Goal: Task Accomplishment & Management: Manage account settings

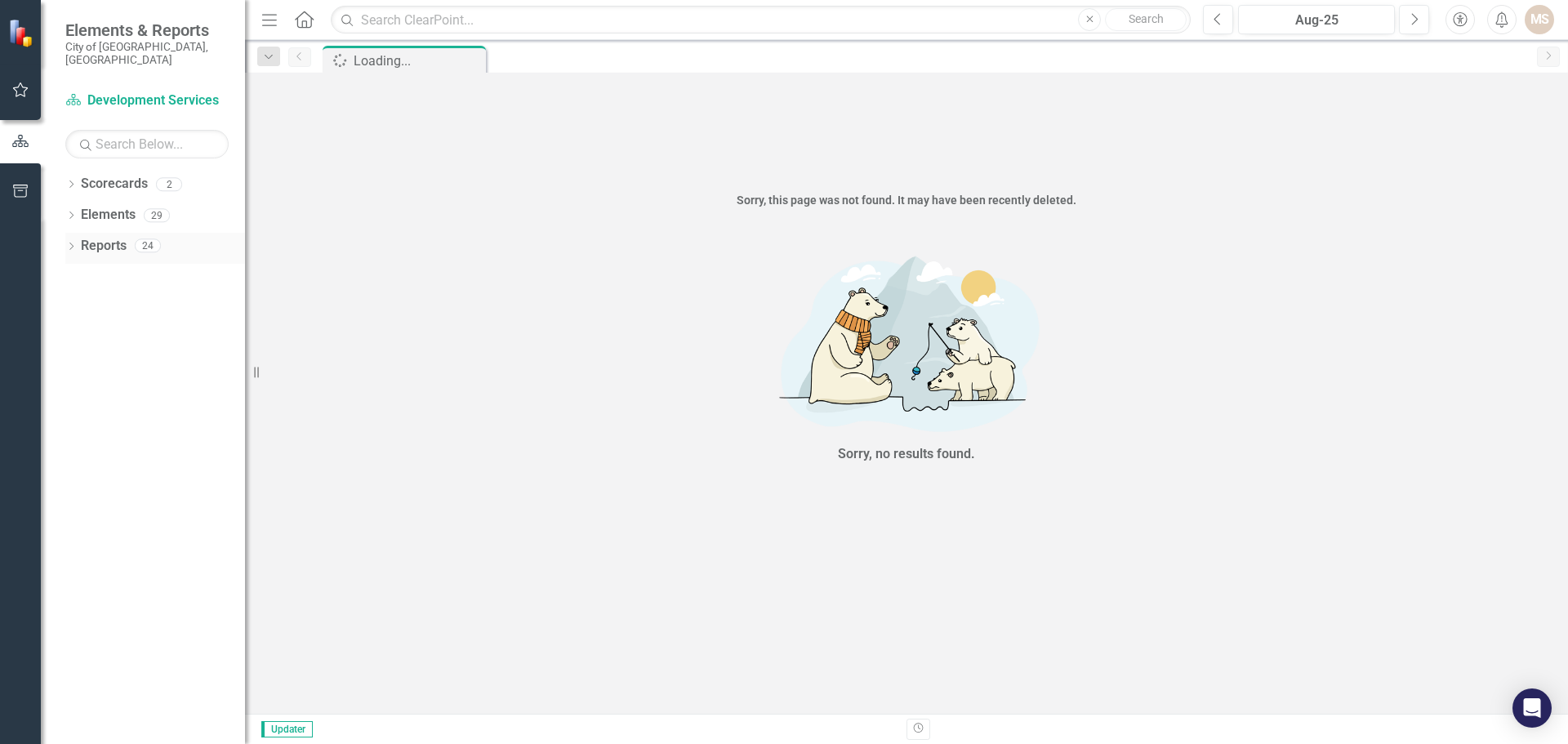
click at [72, 243] on icon "Dropdown" at bounding box center [70, 248] width 12 height 9
click at [79, 364] on icon "Dropdown" at bounding box center [78, 369] width 12 height 9
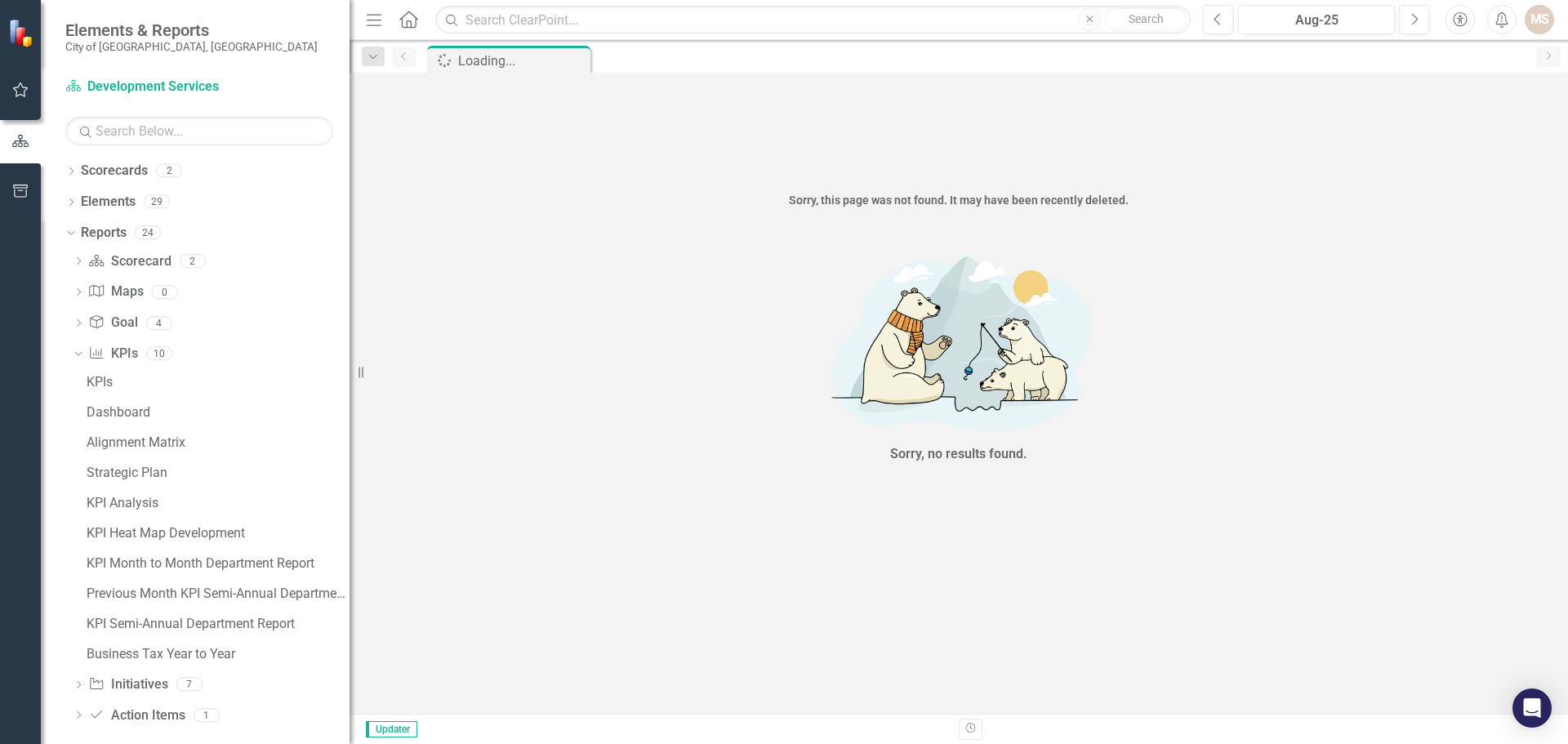
drag, startPoint x: 259, startPoint y: 372, endPoint x: 385, endPoint y: 379, distance: 126.2
click at [363, 379] on div "Resize" at bounding box center [356, 372] width 13 height 744
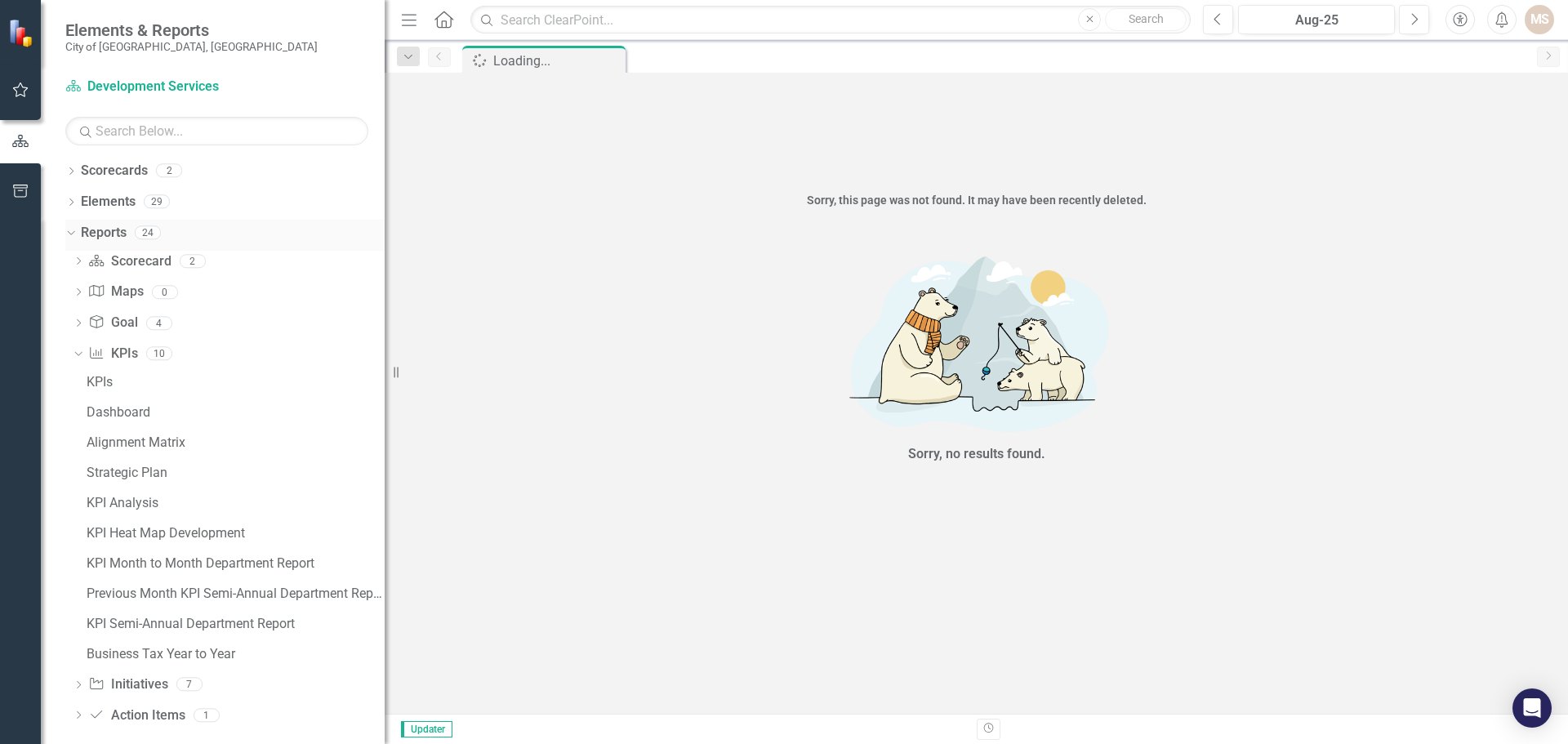
click at [70, 230] on icon "Dropdown" at bounding box center [69, 232] width 9 height 12
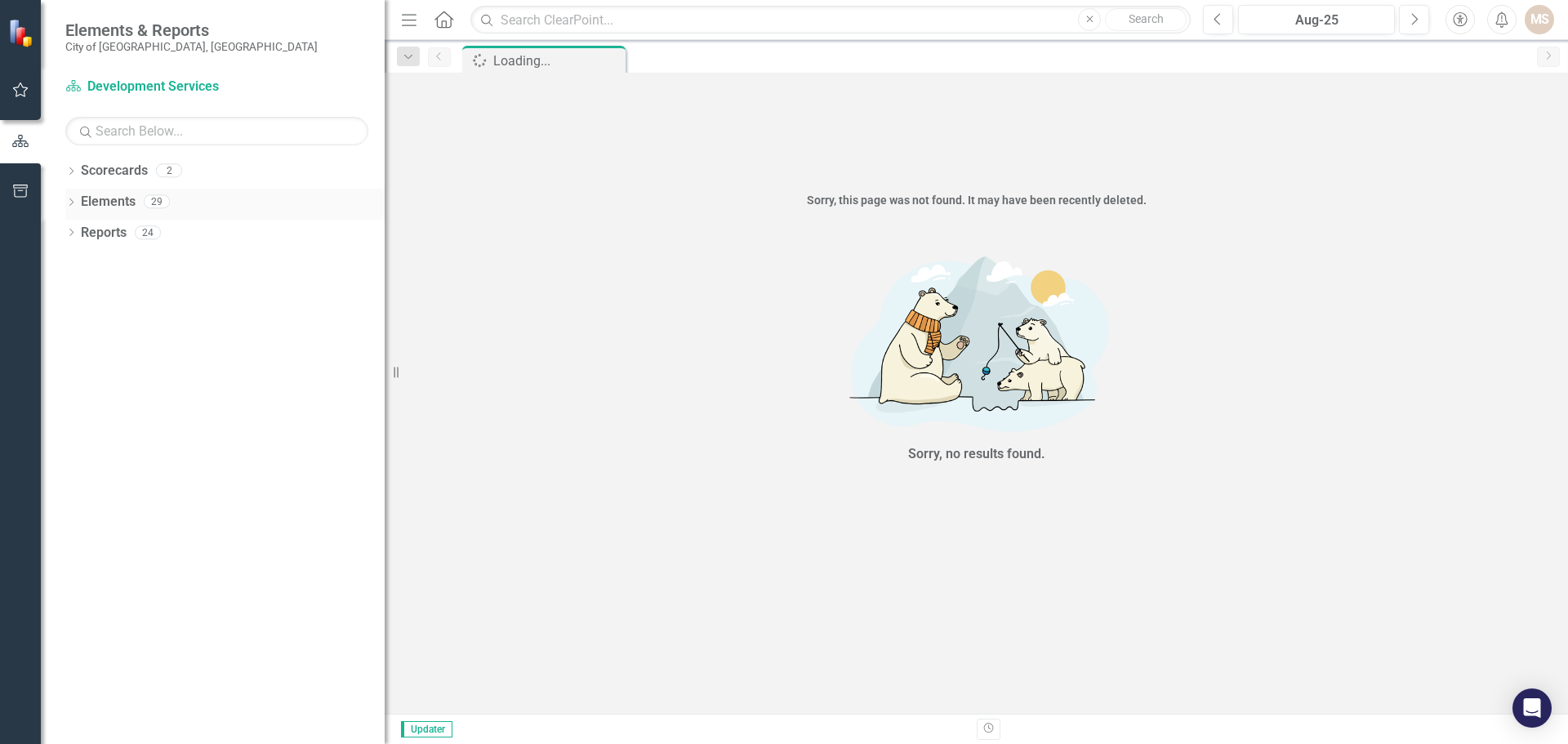
click at [72, 200] on icon "Dropdown" at bounding box center [70, 204] width 12 height 9
click at [76, 259] on div "Dropdown" at bounding box center [78, 266] width 12 height 14
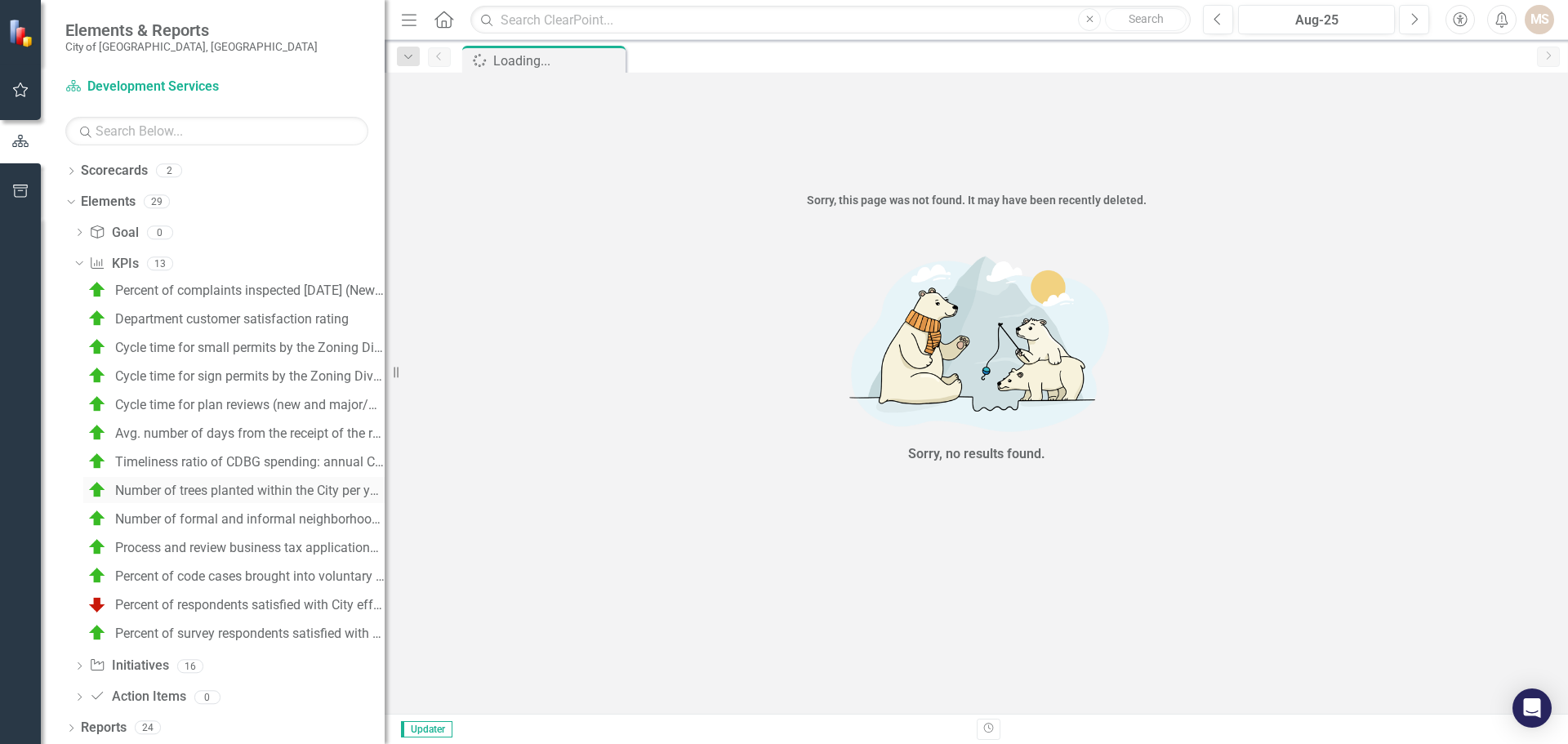
click at [248, 485] on div "Number of trees planted within the City per year" at bounding box center [250, 491] width 269 height 14
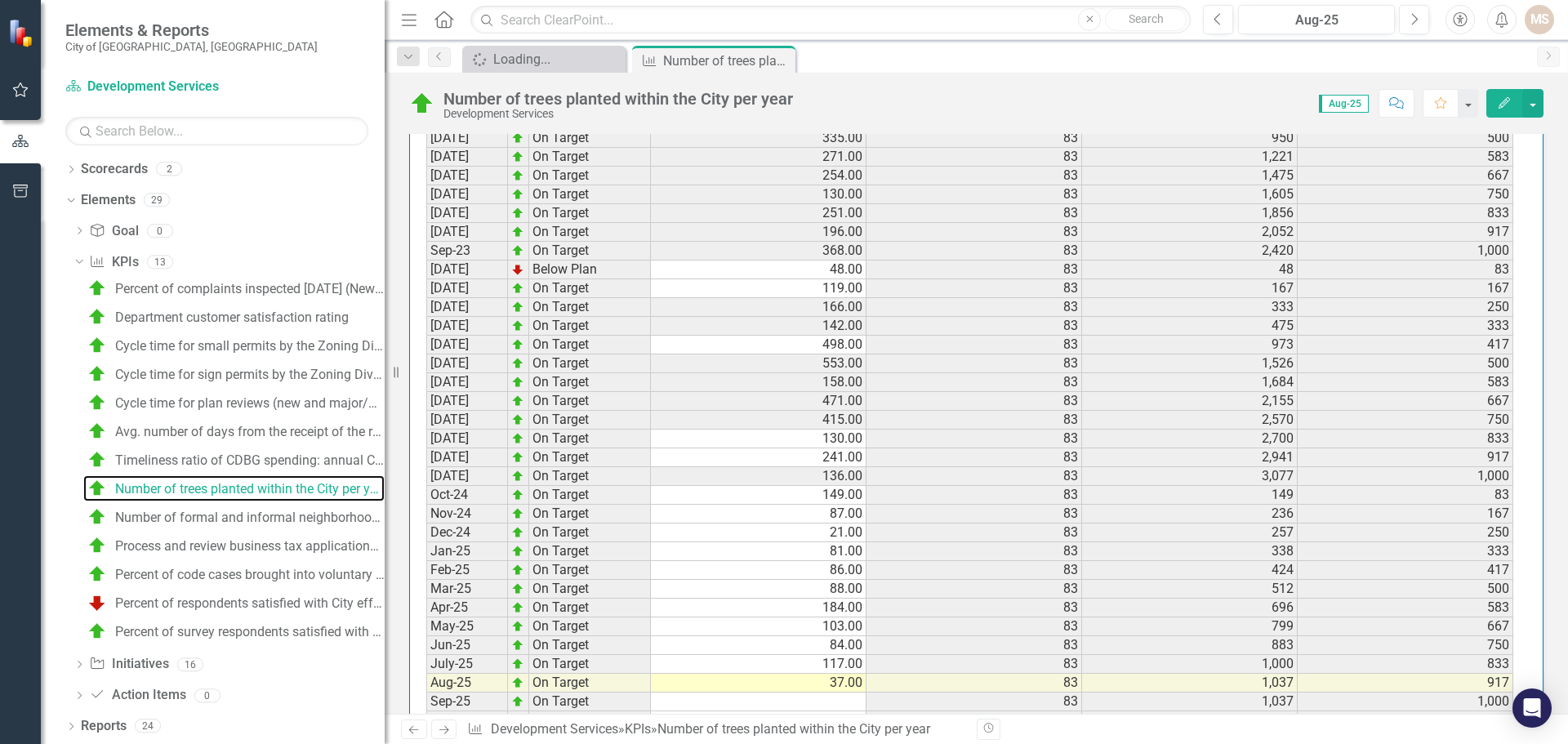
scroll to position [1633, 0]
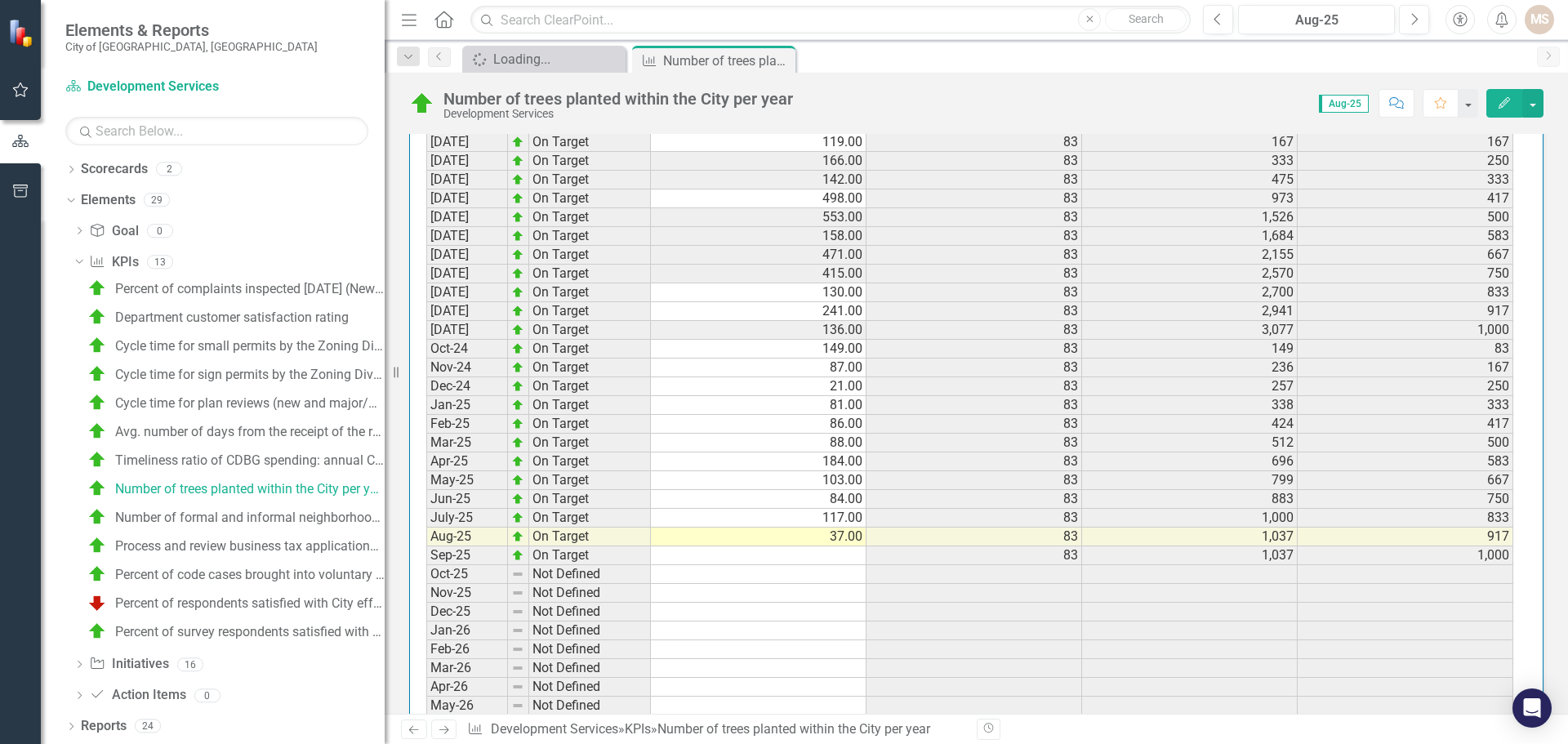
click at [837, 557] on td at bounding box center [759, 555] width 216 height 19
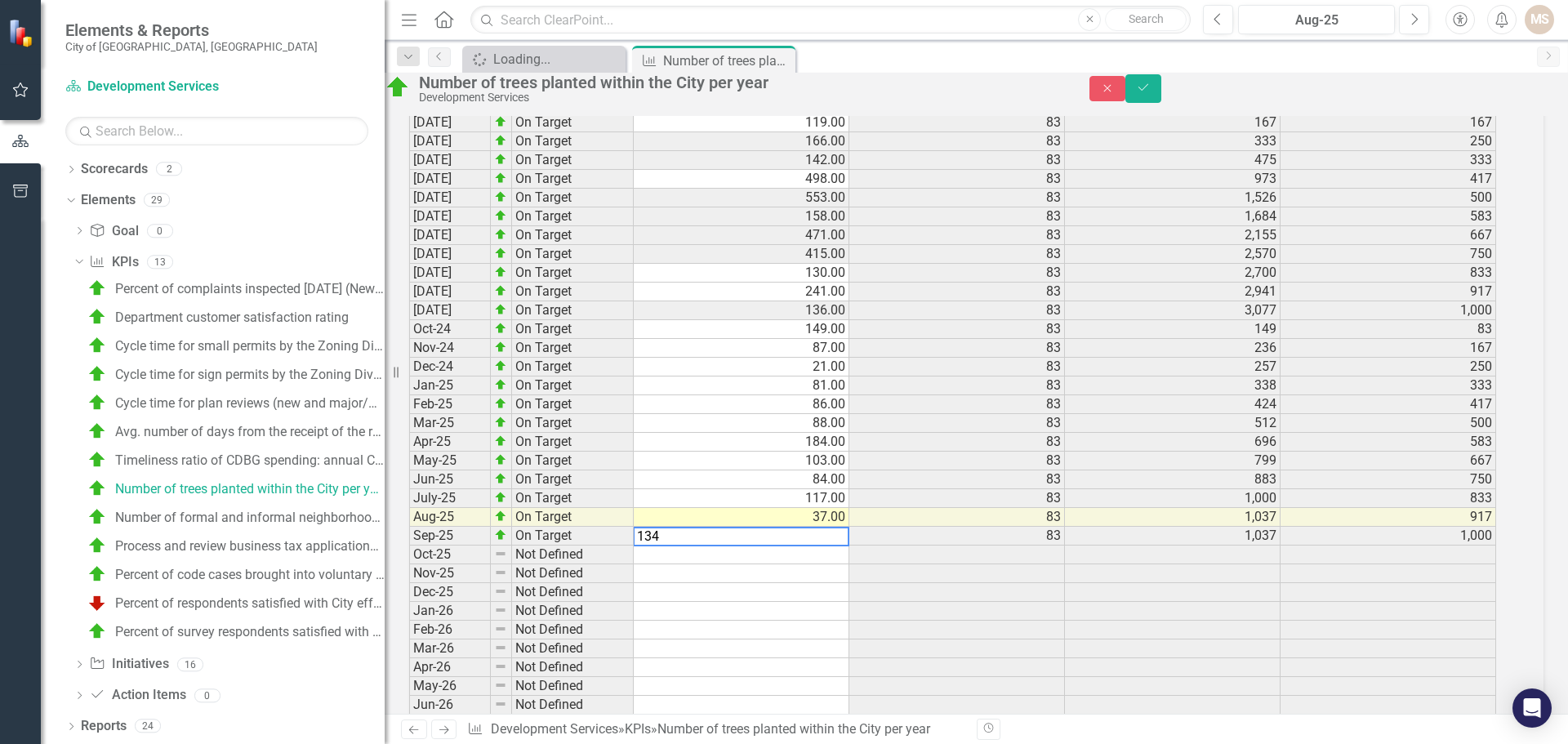
scroll to position [1643, 0]
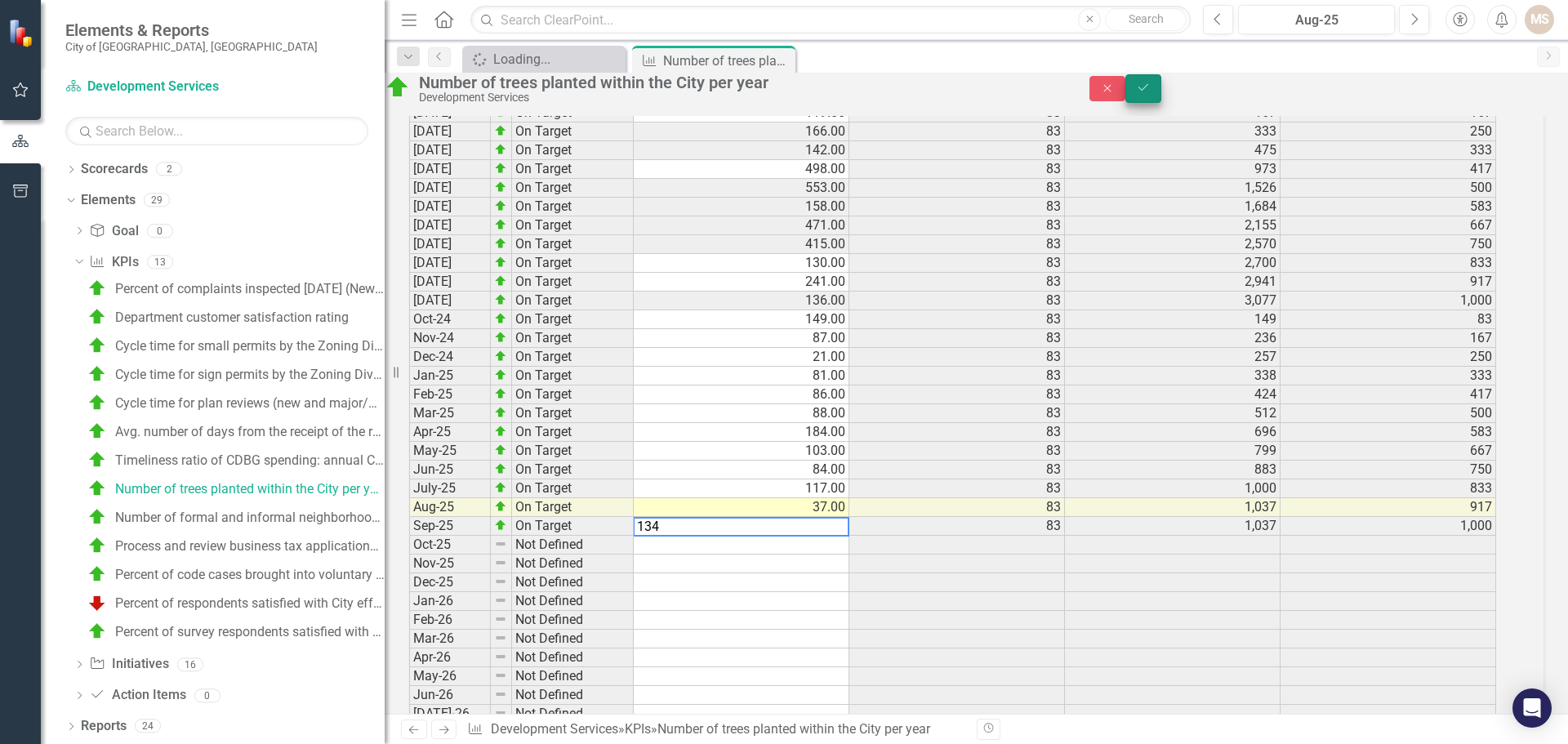
type textarea "134"
click at [1151, 92] on icon "Save" at bounding box center [1144, 87] width 14 height 12
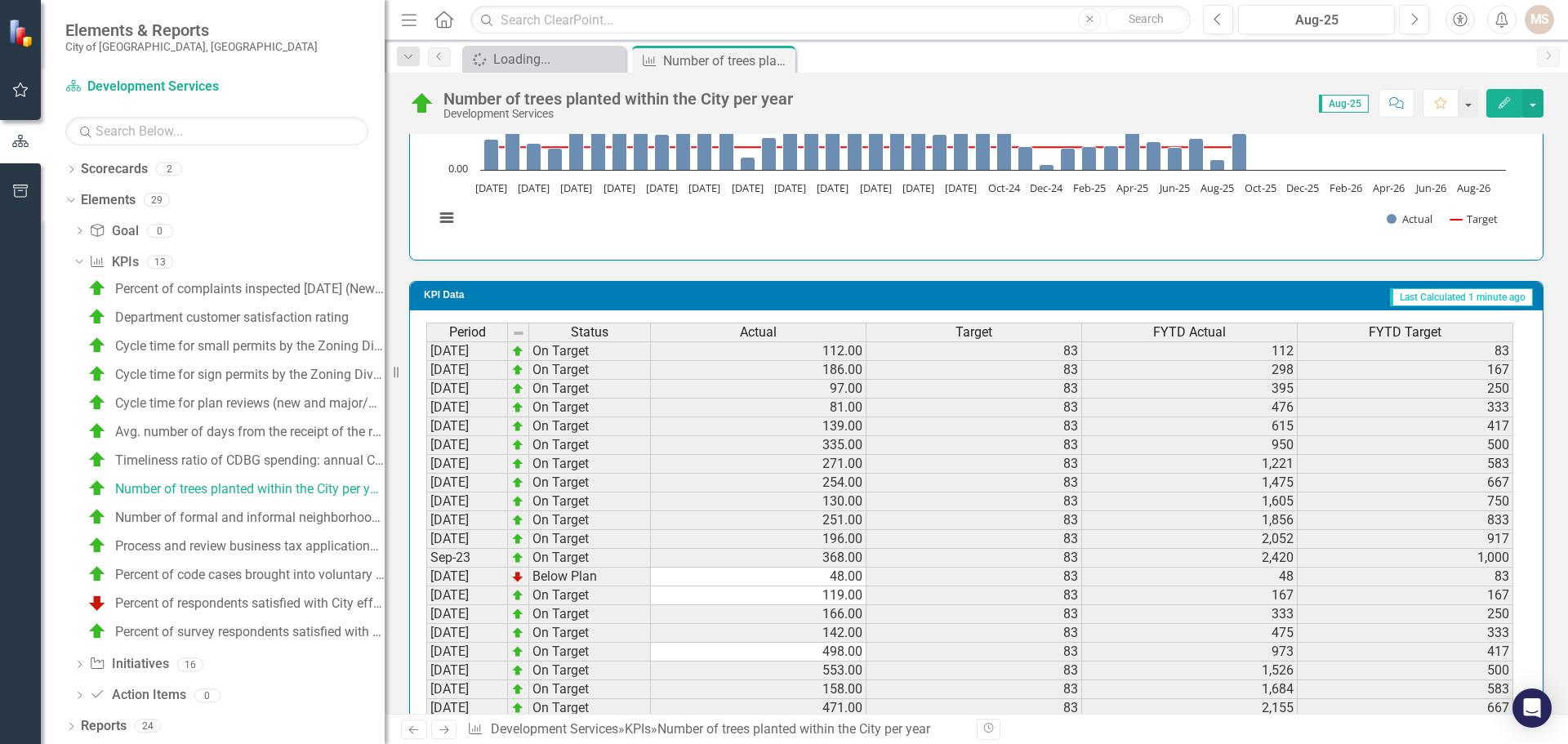
scroll to position [609, 0]
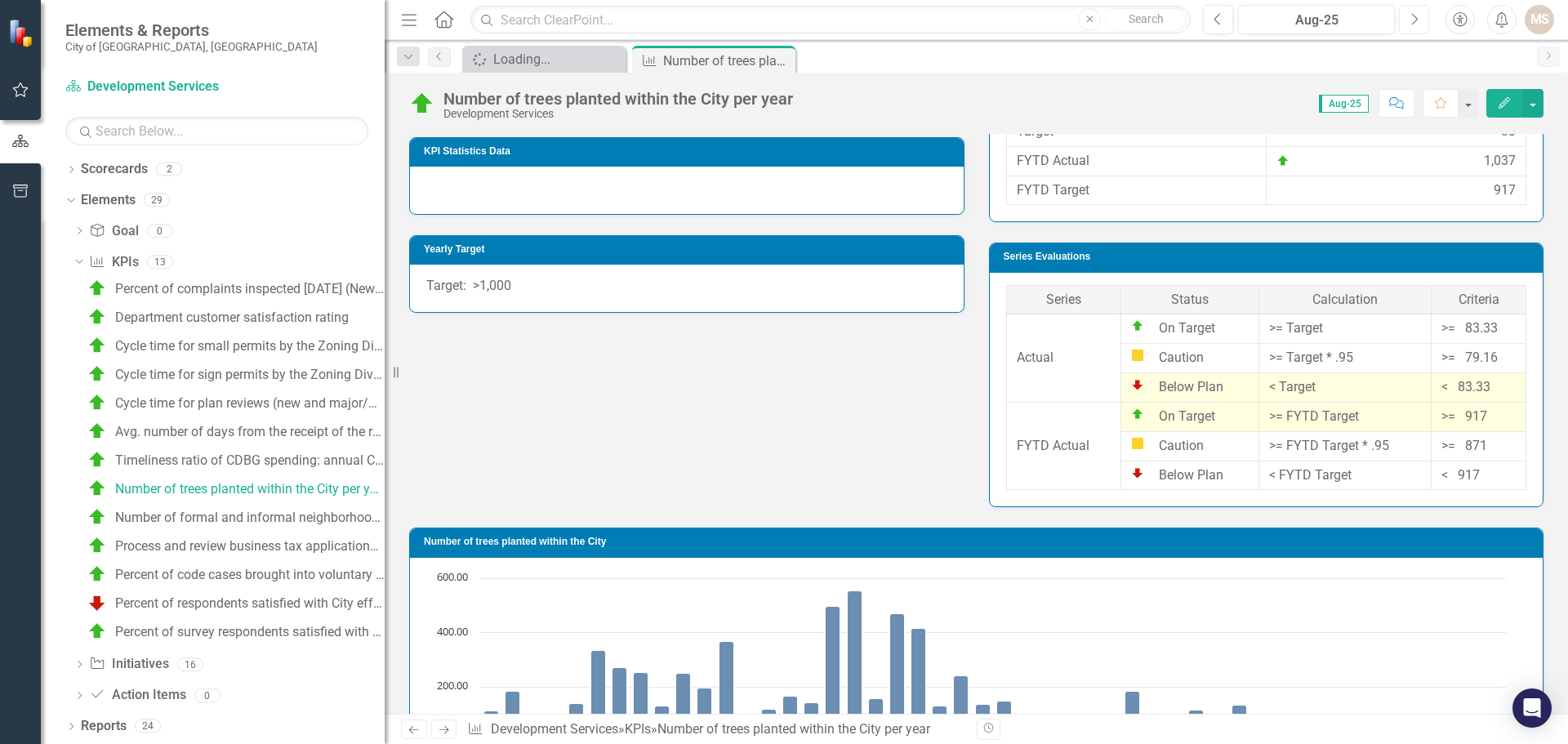
click at [1414, 21] on icon "Next" at bounding box center [1415, 20] width 9 height 14
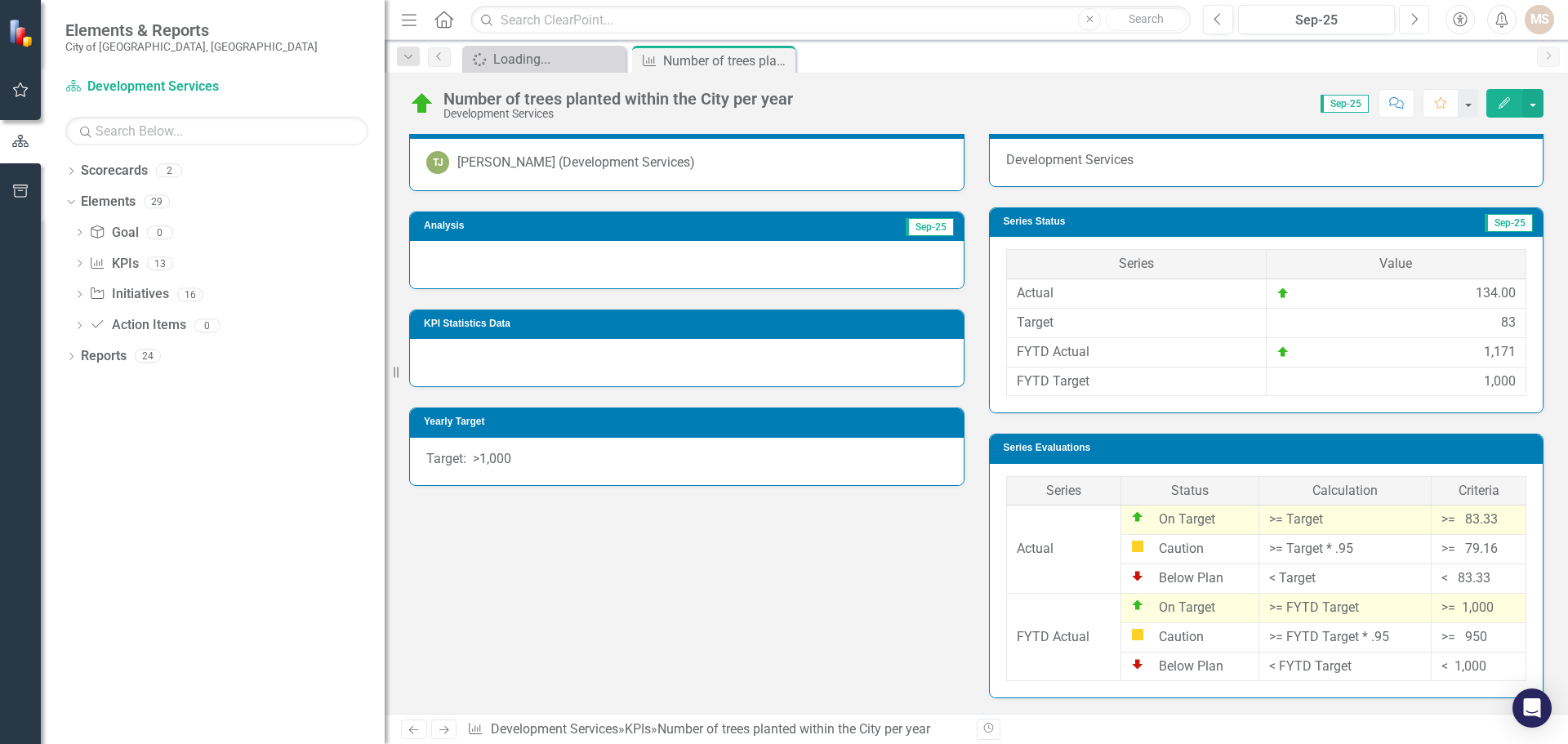
scroll to position [163, 0]
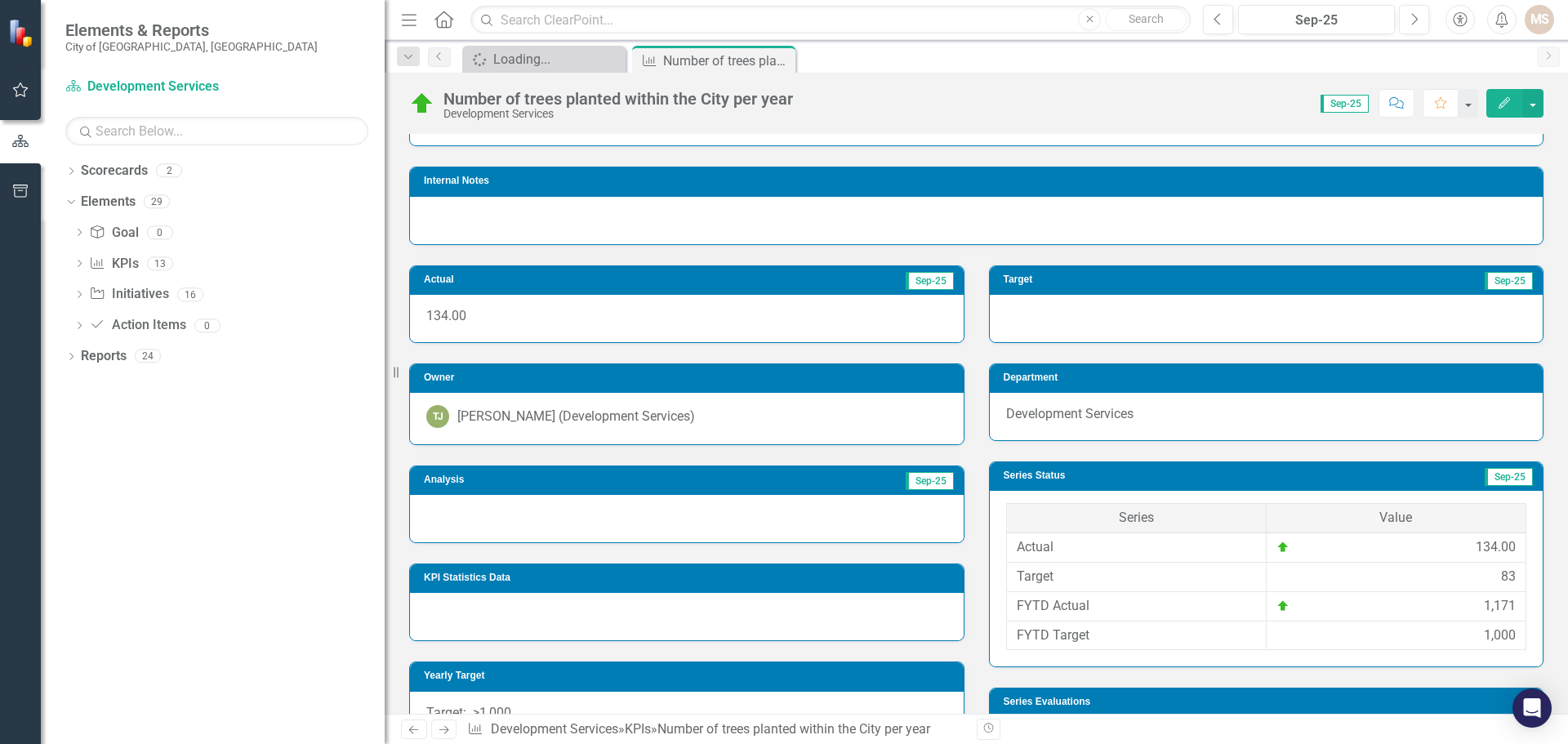
click at [520, 528] on div at bounding box center [686, 518] width 554 height 47
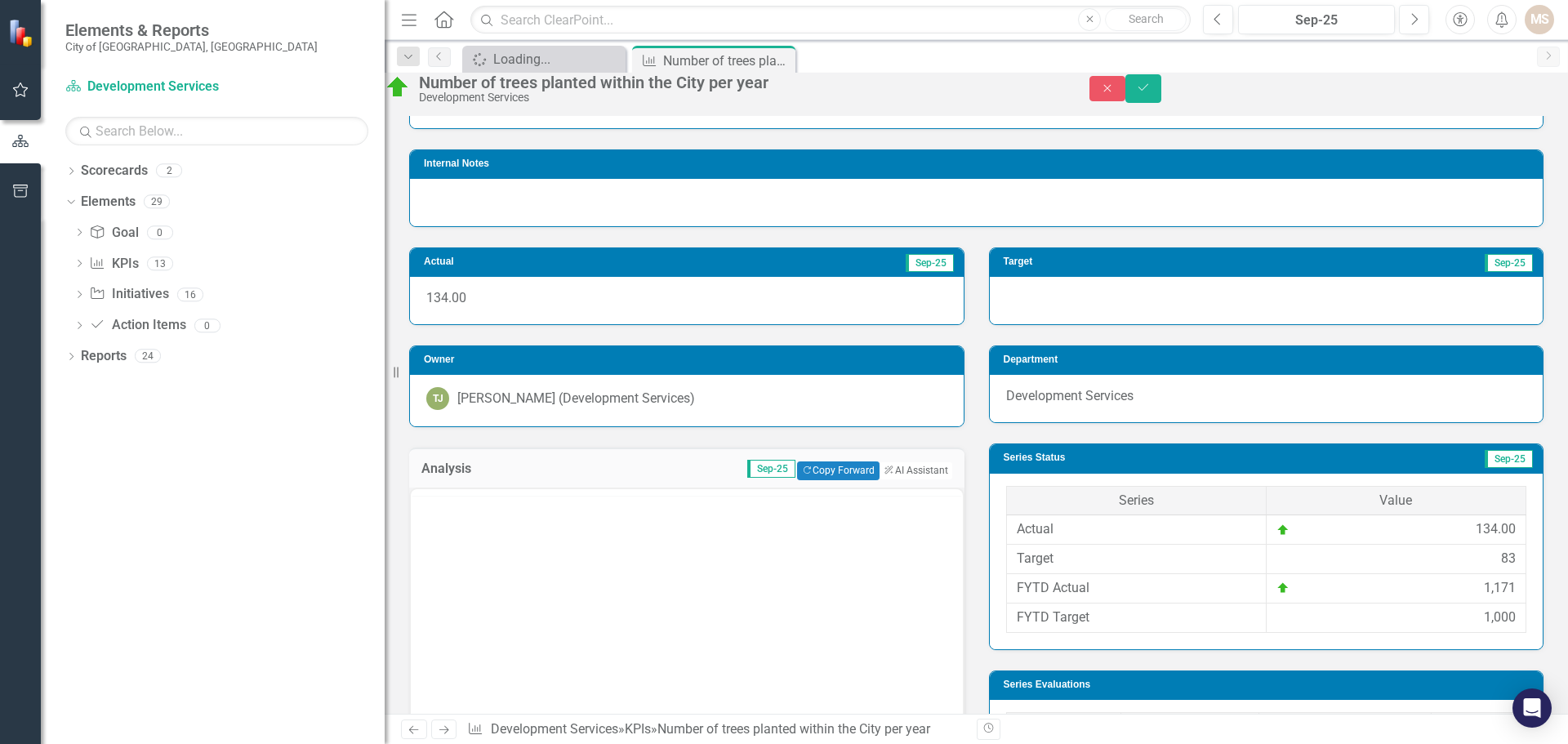
scroll to position [0, 0]
click at [507, 563] on body "Rich Text Area. Press ALT-0 for help." at bounding box center [686, 649] width 552 height 245
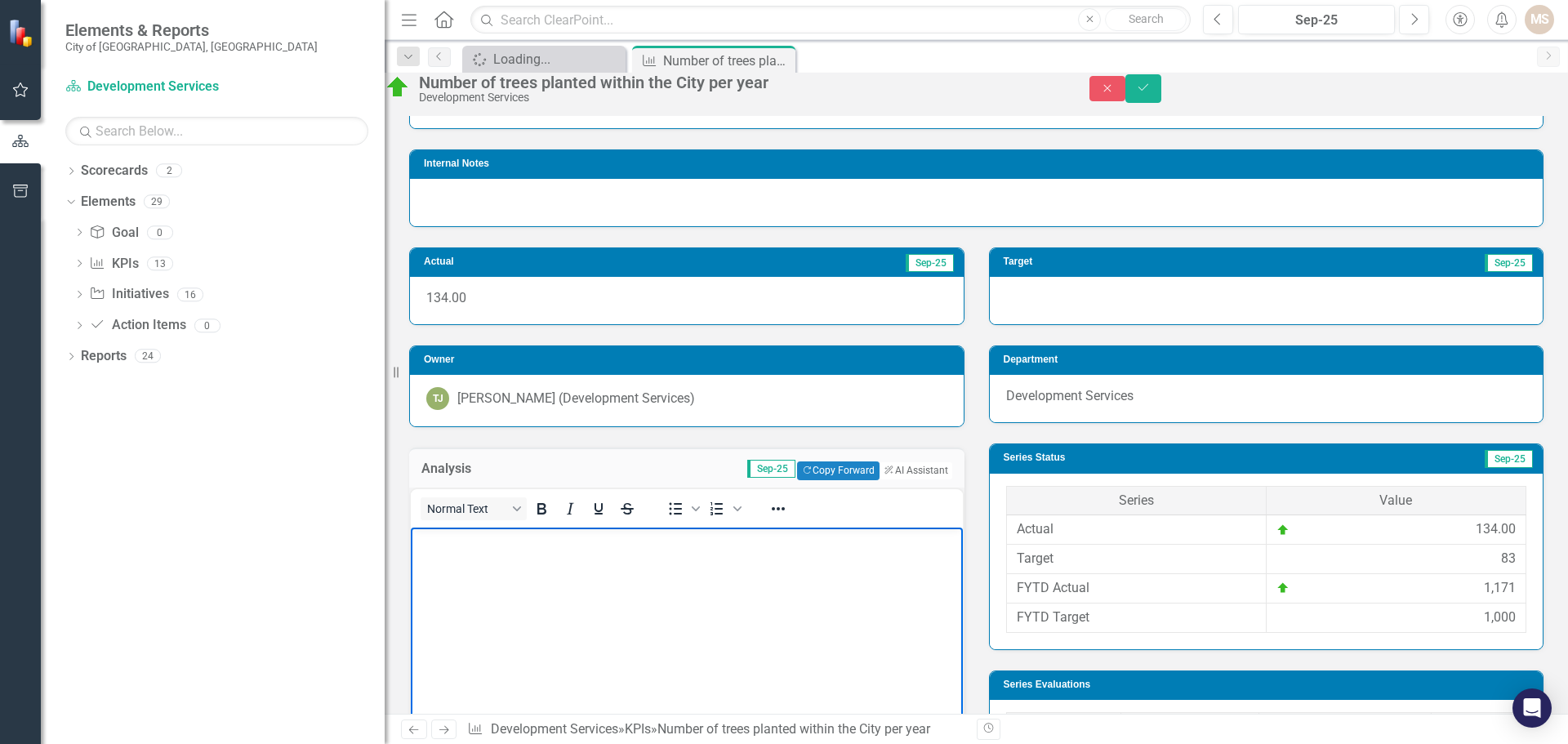
paste body "Rich Text Area. Press ALT-0 for help."
click at [1151, 93] on icon "Save" at bounding box center [1144, 87] width 14 height 12
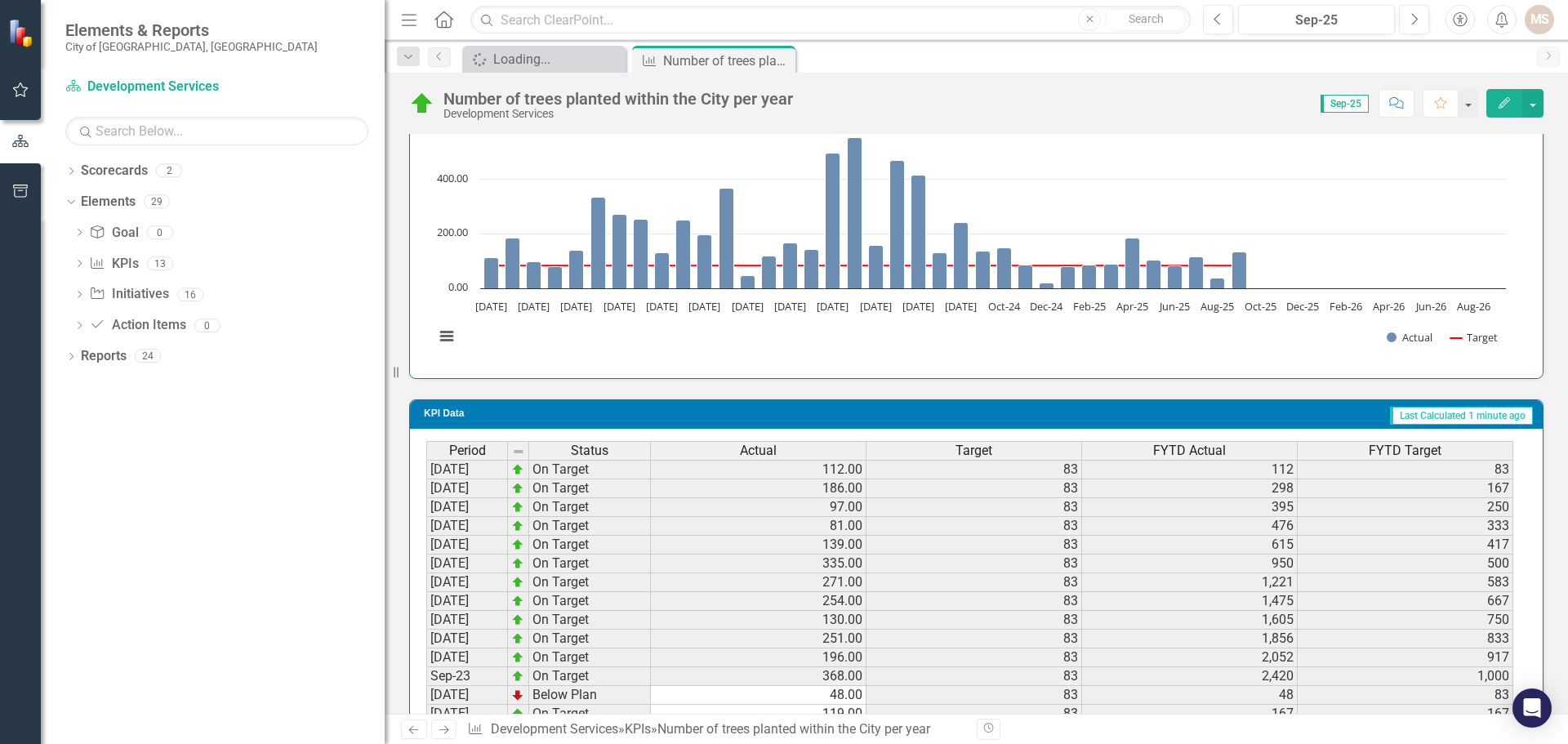
scroll to position [1551, 0]
